Goal: Navigation & Orientation: Find specific page/section

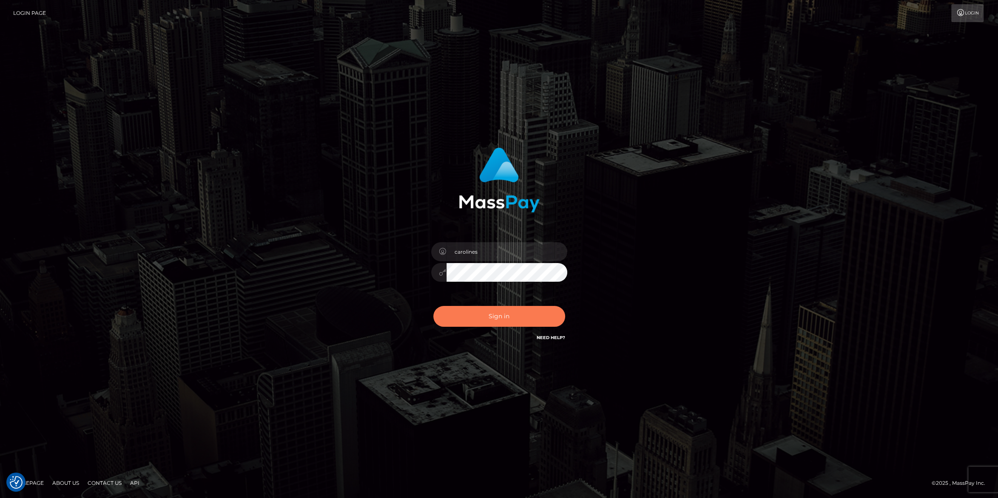
click at [489, 321] on button "Sign in" at bounding box center [499, 316] width 132 height 21
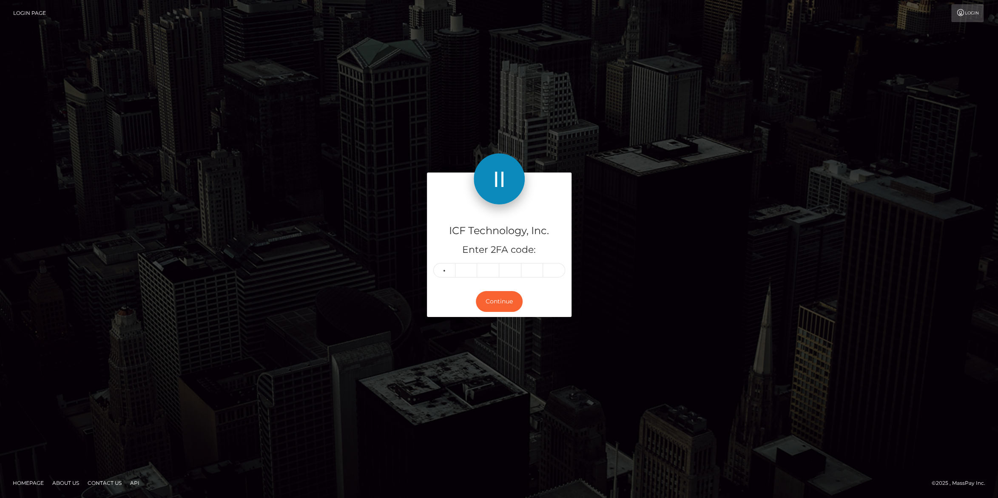
type input "2"
type input "8"
type input "4"
type input "9"
type input "2"
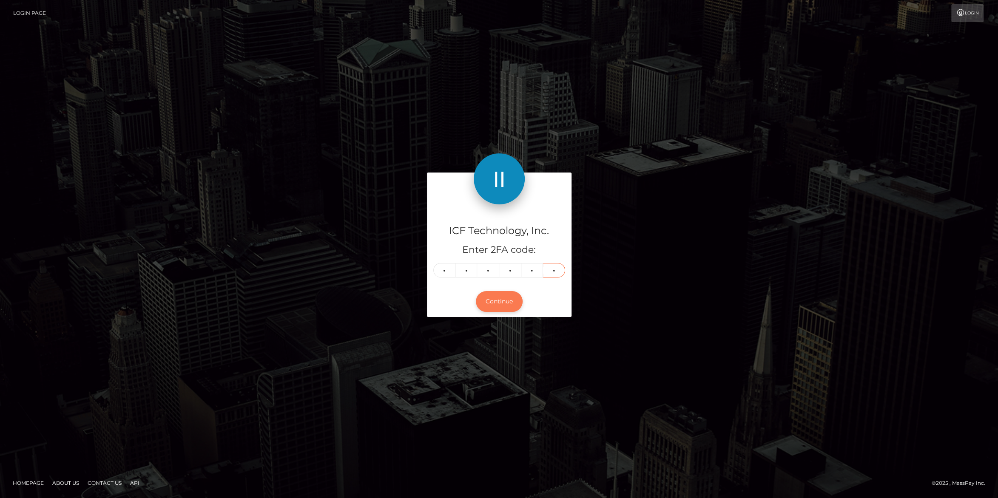
type input "7"
click at [499, 307] on button "Continue" at bounding box center [499, 301] width 47 height 21
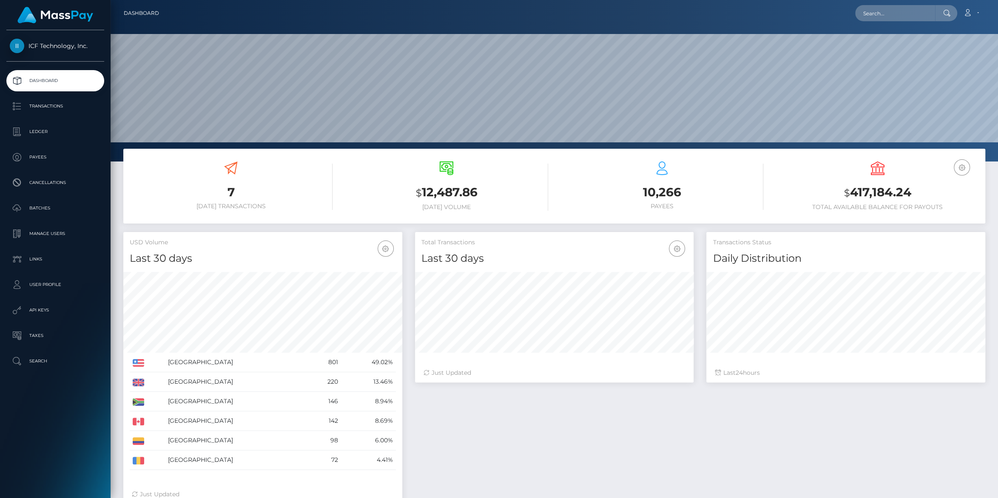
scroll to position [150, 278]
click at [38, 208] on p "Batches" at bounding box center [55, 208] width 91 height 13
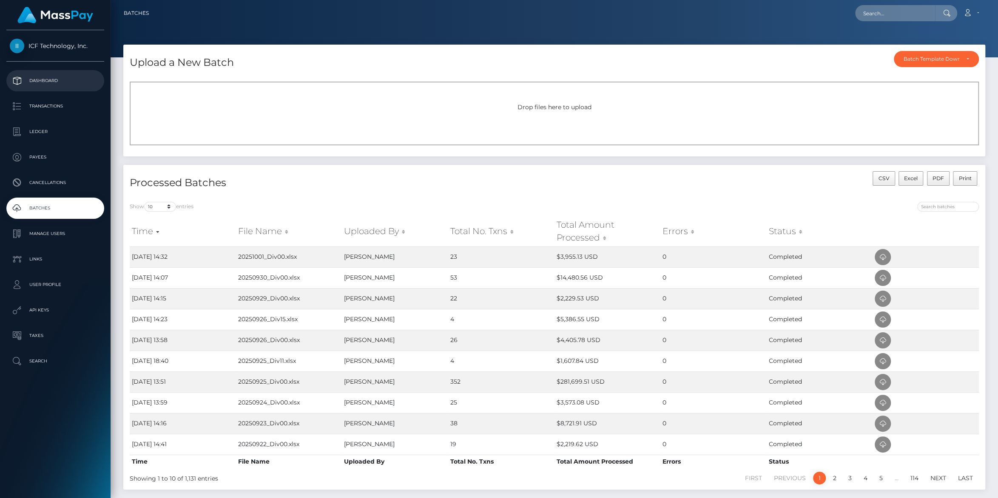
click at [45, 83] on p "Dashboard" at bounding box center [55, 80] width 91 height 13
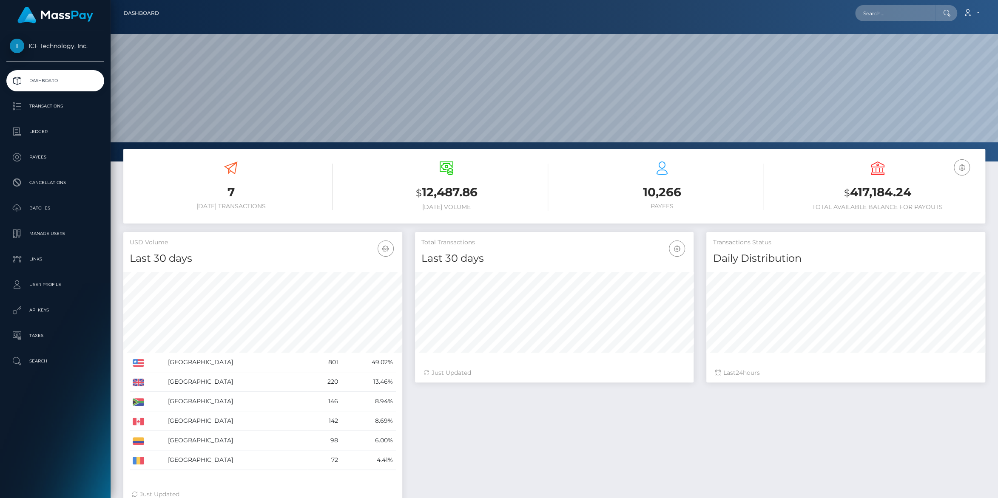
scroll to position [150, 278]
click at [40, 210] on p "Batches" at bounding box center [55, 208] width 91 height 13
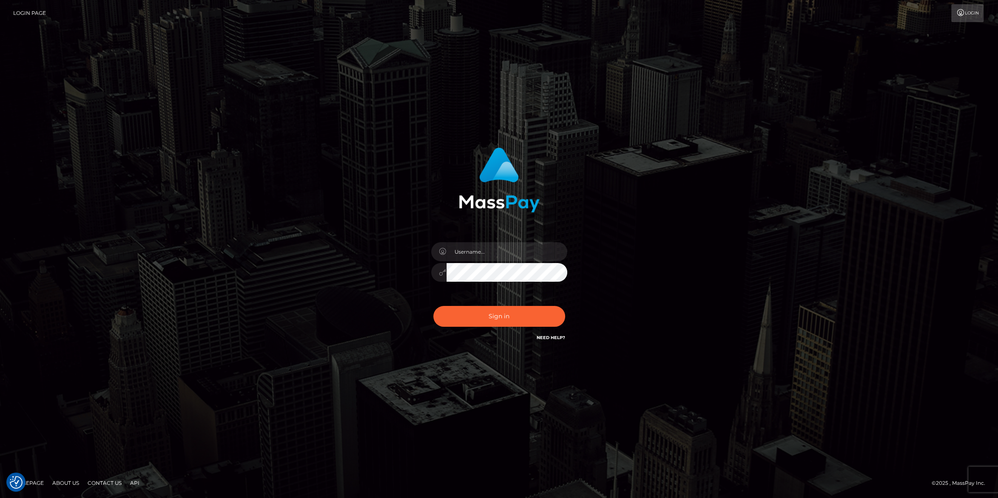
type input "carolines"
